Goal: Task Accomplishment & Management: Manage account settings

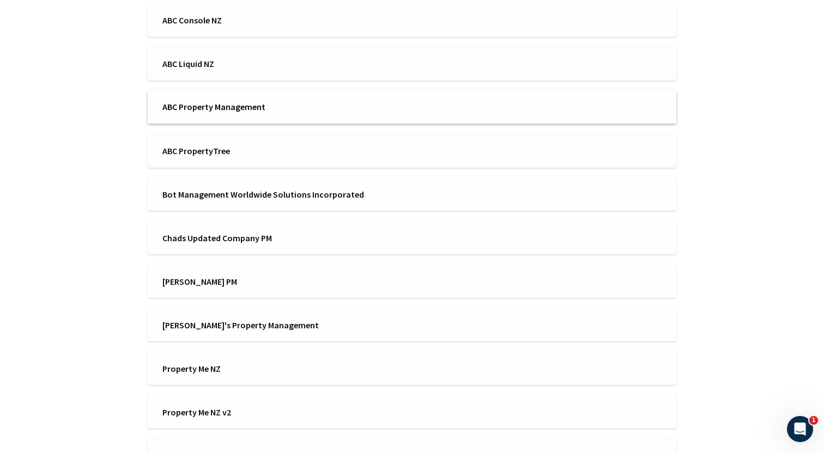
scroll to position [262, 0]
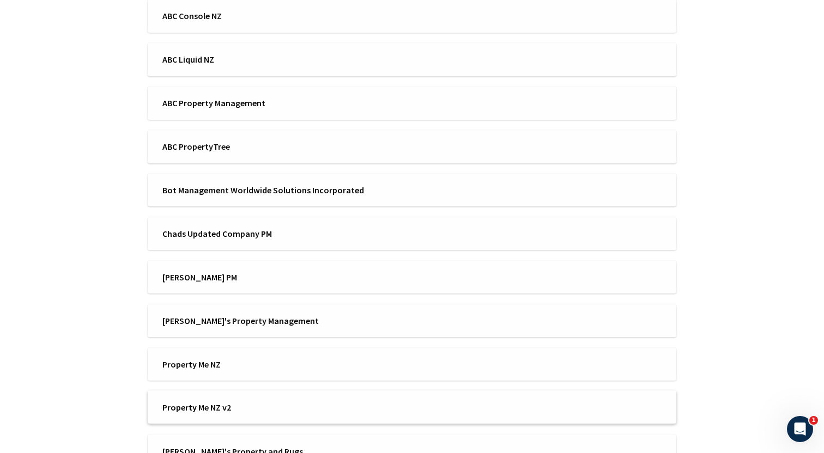
click at [247, 405] on span "Property Me NZ v2" at bounding box center [283, 408] width 243 height 12
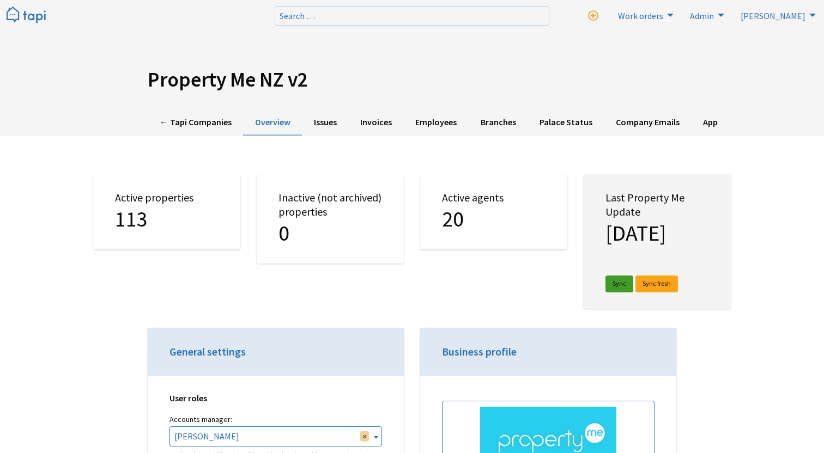
click at [620, 288] on link "Sync" at bounding box center [619, 284] width 28 height 17
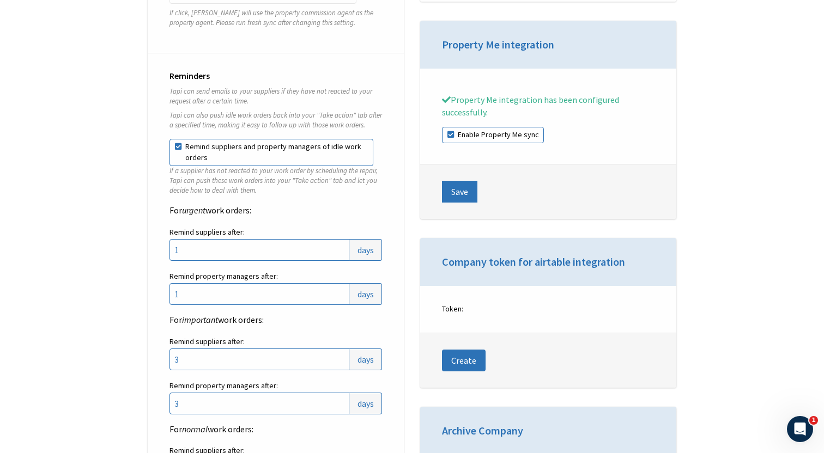
scroll to position [1480, 0]
click at [526, 136] on label "Enable Property Me sync" at bounding box center [493, 133] width 102 height 16
click at [443, 126] on input "Enable Property Me sync" at bounding box center [442, 125] width 1 height 1
checkbox input "false"
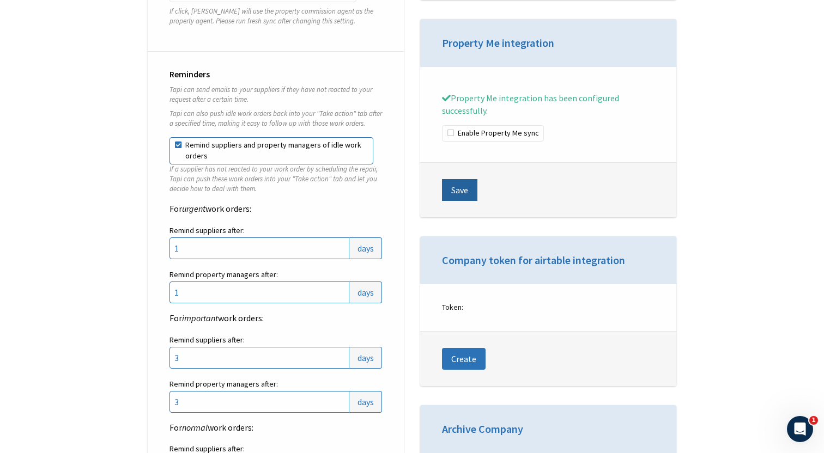
click at [466, 191] on button "Save" at bounding box center [459, 190] width 35 height 22
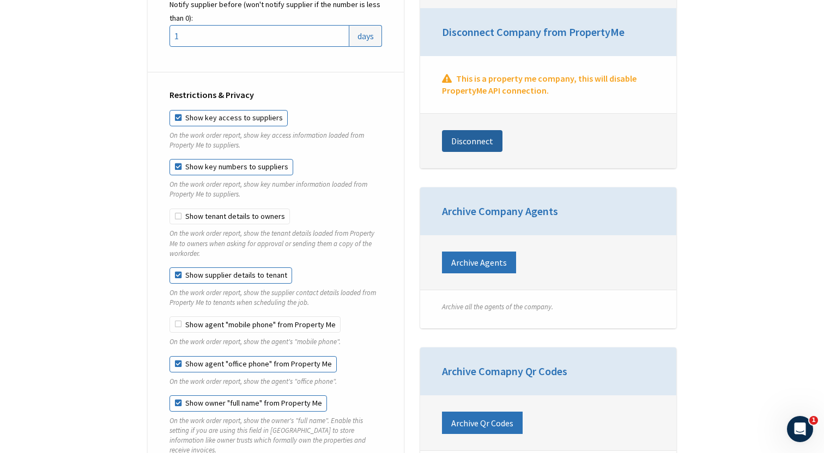
scroll to position [2037, 0]
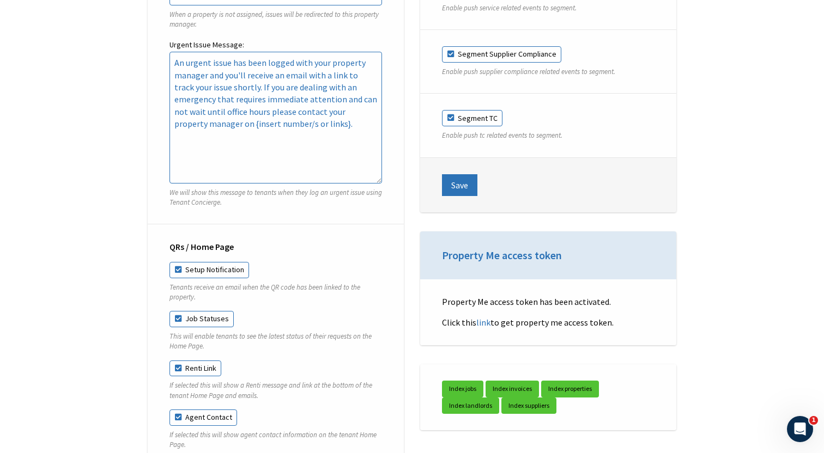
scroll to position [3490, 0]
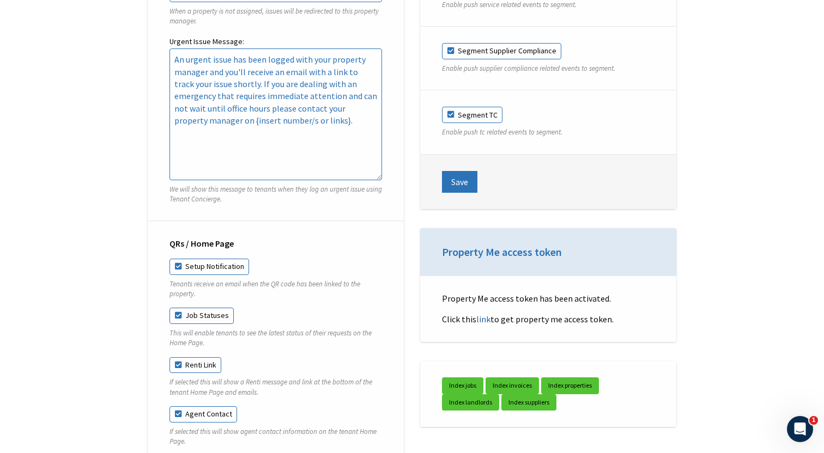
click at [484, 325] on link "link" at bounding box center [483, 319] width 14 height 11
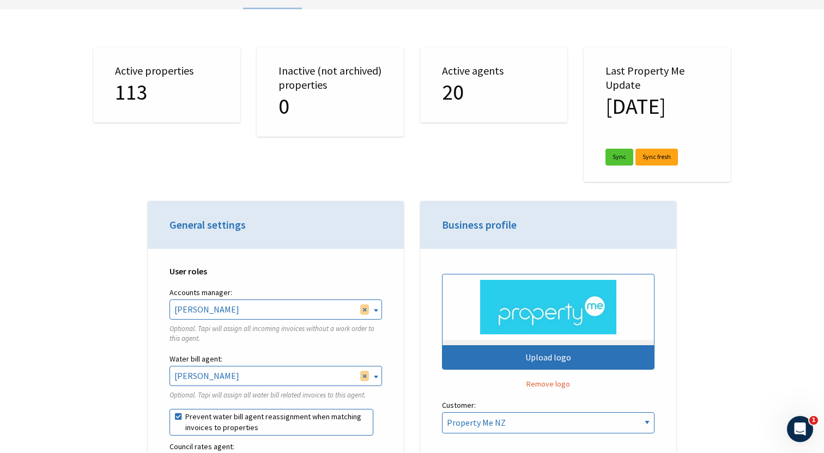
scroll to position [0, 0]
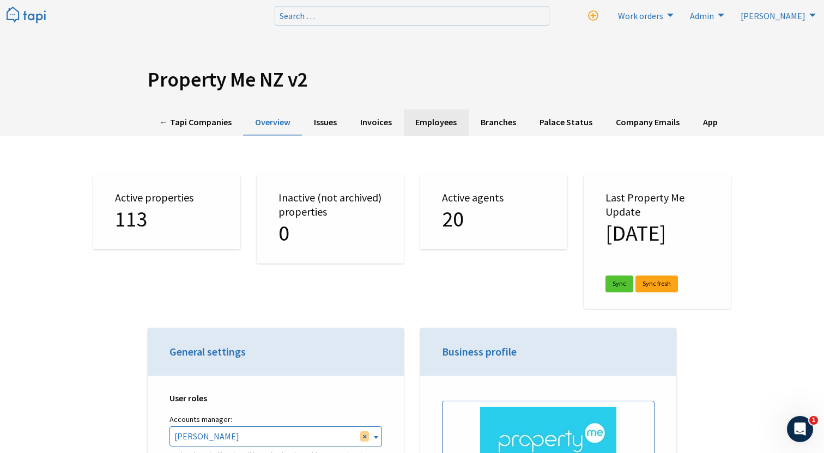
click at [418, 119] on link "Employees" at bounding box center [436, 123] width 65 height 27
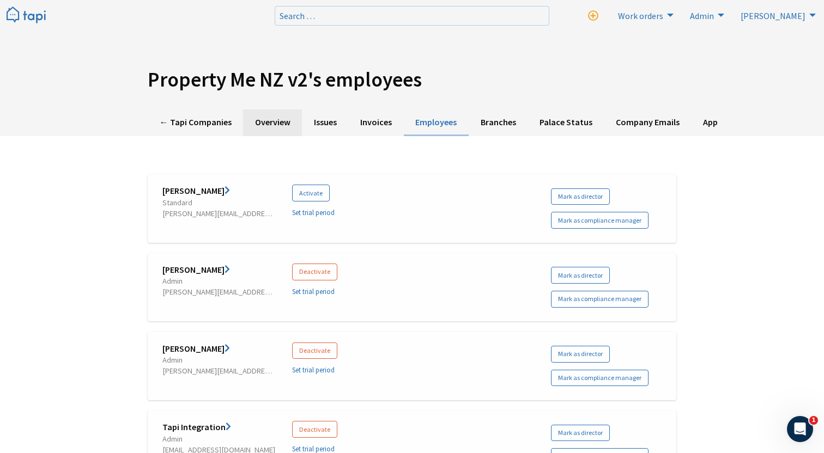
click at [259, 129] on link "Overview" at bounding box center [272, 123] width 59 height 27
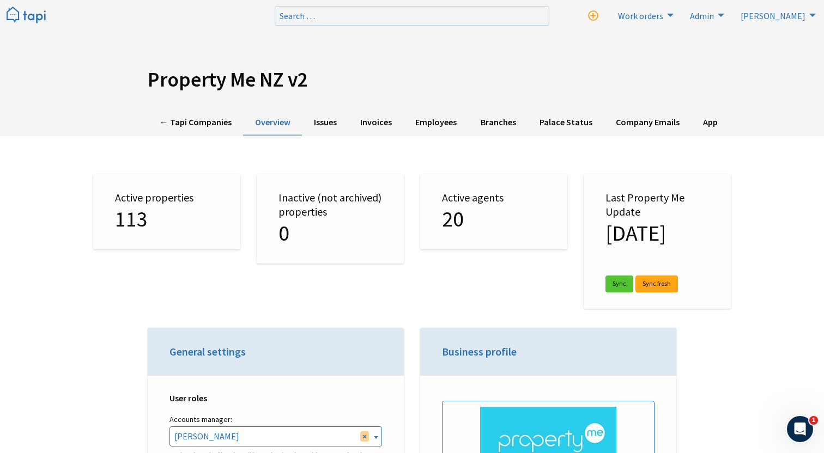
click at [329, 109] on div "Property Me NZ v2 ← Tapi Companies Overview Issues Invoices Employees Branches …" at bounding box center [412, 68] width 824 height 136
click at [323, 120] on link "Issues" at bounding box center [325, 123] width 46 height 27
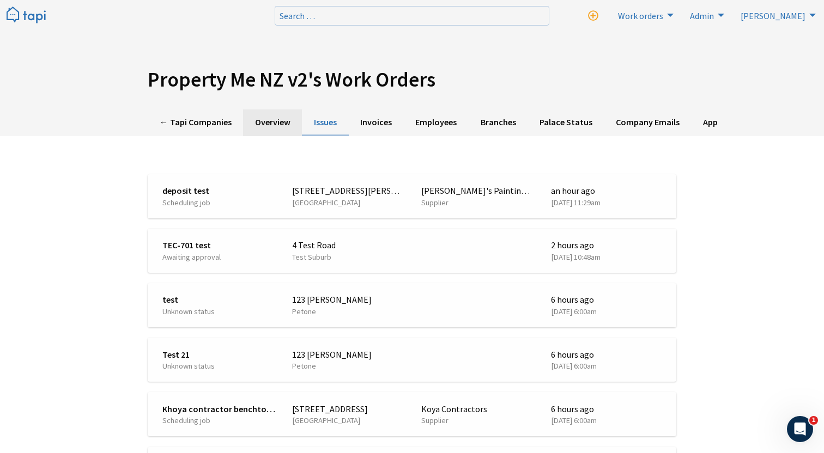
click at [282, 125] on link "Overview" at bounding box center [272, 123] width 59 height 27
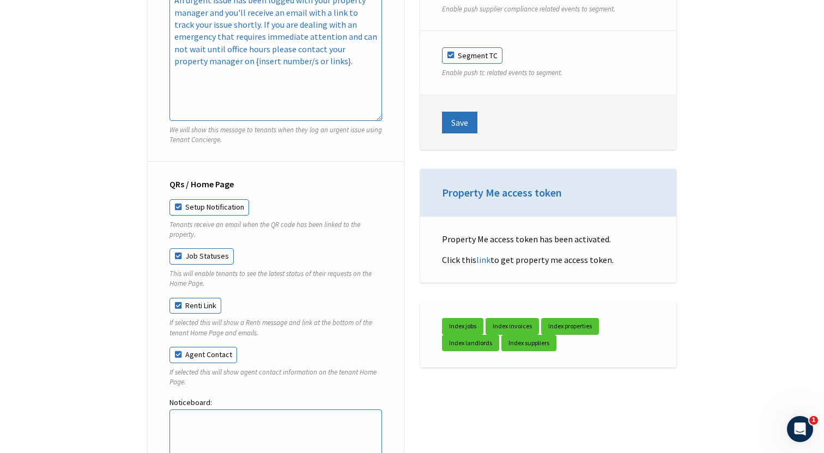
scroll to position [3577, 0]
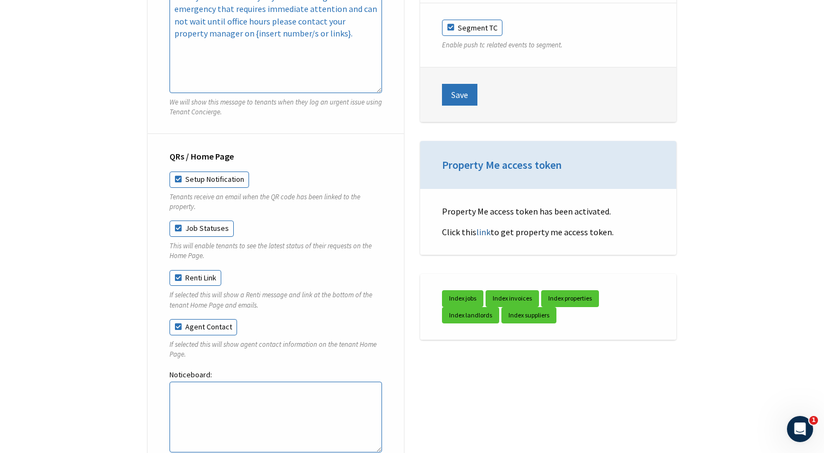
click at [488, 238] on link "link" at bounding box center [483, 232] width 14 height 11
